Goal: Task Accomplishment & Management: Manage account settings

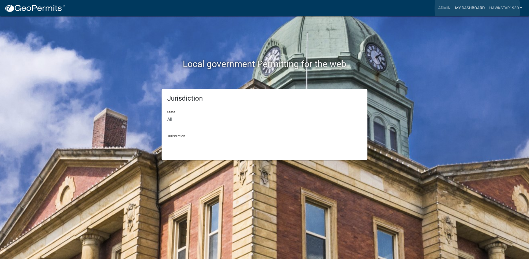
click at [478, 8] on link "My Dashboard" at bounding box center [470, 8] width 34 height 11
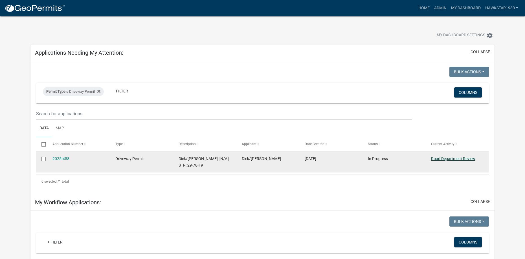
click at [449, 159] on link "Road Department Review" at bounding box center [453, 159] width 44 height 5
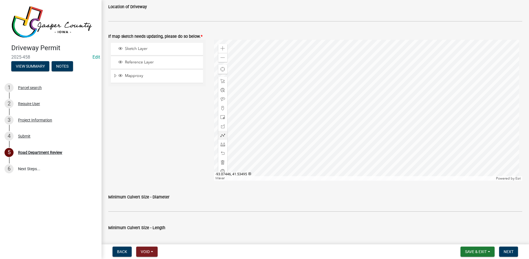
scroll to position [254, 0]
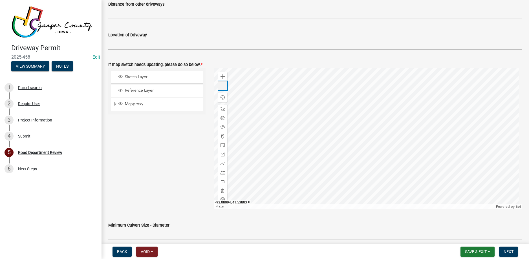
click at [224, 84] on span at bounding box center [223, 86] width 5 height 5
click at [222, 77] on span at bounding box center [223, 76] width 5 height 5
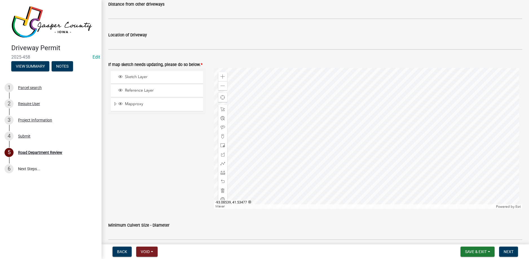
click at [256, 133] on div at bounding box center [368, 138] width 309 height 141
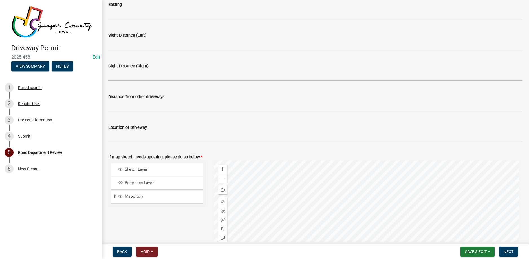
scroll to position [109, 0]
